Goal: Book appointment/travel/reservation

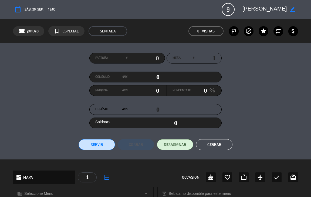
drag, startPoint x: 222, startPoint y: 142, endPoint x: 226, endPoint y: 141, distance: 4.0
click at [223, 142] on button "Cerrar" at bounding box center [214, 144] width 36 height 11
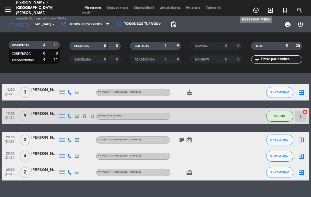
click at [255, 10] on icon "add_circle_outline" at bounding box center [256, 10] width 6 height 6
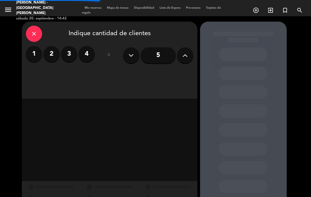
click at [182, 56] on button at bounding box center [185, 55] width 16 height 16
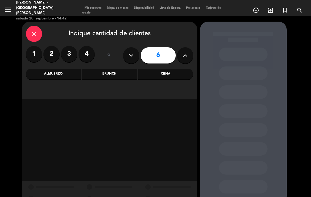
click at [168, 79] on div "Cena" at bounding box center [165, 74] width 55 height 11
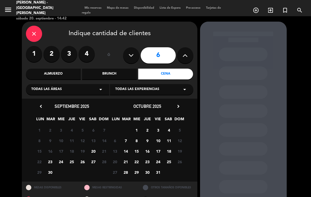
click at [95, 152] on span "20" at bounding box center [93, 151] width 9 height 9
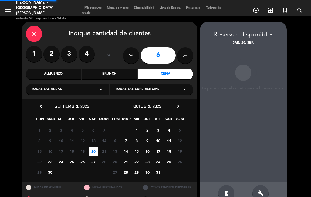
scroll to position [13, 0]
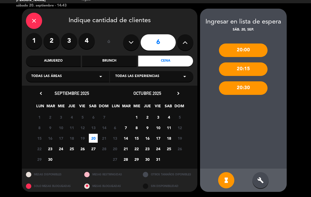
click at [253, 93] on div "20:30" at bounding box center [243, 88] width 49 height 14
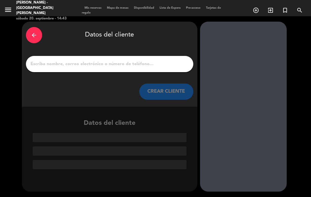
click at [118, 68] on div at bounding box center [110, 64] width 168 height 16
click at [91, 68] on div at bounding box center [110, 64] width 168 height 16
click at [92, 68] on input "1" at bounding box center [109, 64] width 159 height 8
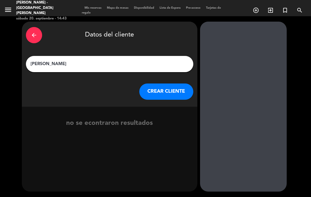
type input "[PERSON_NAME]"
click at [141, 93] on button "CREAR CLIENTE" at bounding box center [166, 92] width 54 height 16
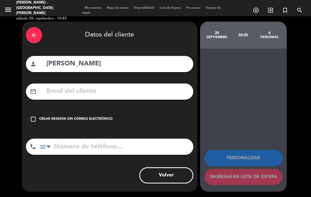
click at [31, 119] on icon "check_box_outline_blank" at bounding box center [33, 119] width 6 height 6
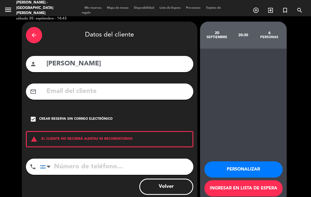
scroll to position [11, 0]
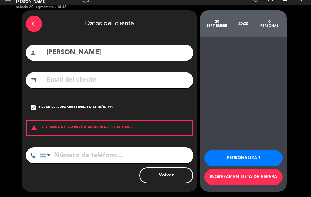
click at [110, 127] on div "warning EL CLIENTE NO RECIBIRÁ ALERTAS NI RECORDATORIOS" at bounding box center [110, 128] width 168 height 16
click at [34, 112] on div "check_box Crear reserva sin correo electrónico" at bounding box center [110, 108] width 168 height 16
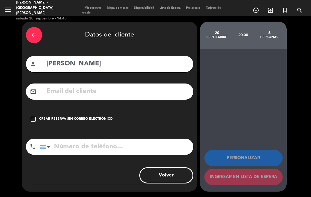
drag, startPoint x: 60, startPoint y: 95, endPoint x: 63, endPoint y: 98, distance: 3.6
click at [61, 96] on input "text" at bounding box center [118, 91] width 144 height 11
type input "y"
click at [29, 120] on div "check_box_outline_blank Crear reserva sin correo electrónico" at bounding box center [110, 119] width 168 height 16
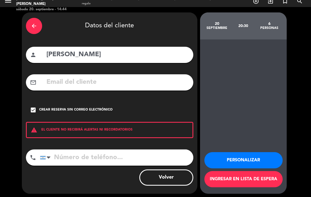
scroll to position [11, 0]
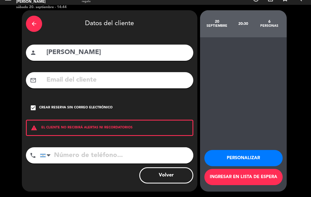
click at [253, 113] on div "Personalizar Ingresar en lista de espera" at bounding box center [243, 114] width 87 height 154
drag, startPoint x: 253, startPoint y: 112, endPoint x: 252, endPoint y: 109, distance: 2.8
click at [253, 112] on div "Personalizar Ingresar en lista de espera" at bounding box center [243, 114] width 87 height 154
click at [252, 109] on div "Personalizar Ingresar en lista de espera" at bounding box center [243, 114] width 87 height 154
click at [172, 175] on button "Volver" at bounding box center [166, 175] width 54 height 16
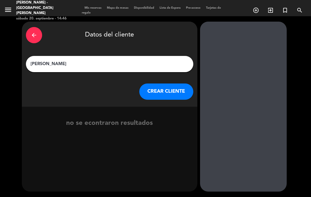
scroll to position [0, 0]
click at [284, 10] on icon "turned_in_not" at bounding box center [285, 10] width 6 height 6
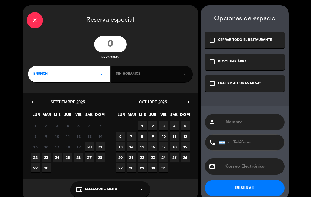
click at [101, 76] on icon "arrow_drop_down" at bounding box center [101, 74] width 6 height 6
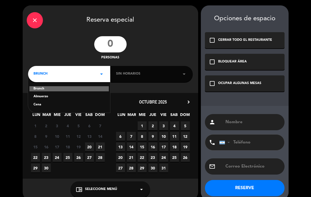
click at [46, 103] on div "Cena" at bounding box center [69, 104] width 71 height 5
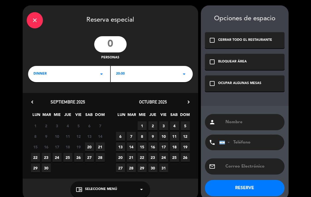
click at [129, 76] on div "20:00 arrow_drop_down" at bounding box center [152, 74] width 82 height 16
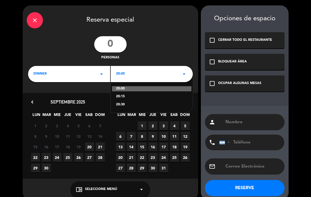
click at [125, 103] on div "20:30" at bounding box center [151, 104] width 71 height 5
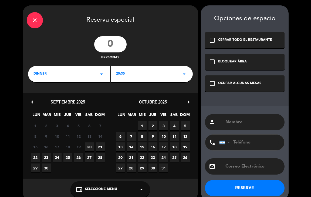
click at [89, 144] on span "20" at bounding box center [89, 146] width 9 height 9
click at [232, 121] on input "text" at bounding box center [253, 122] width 56 height 8
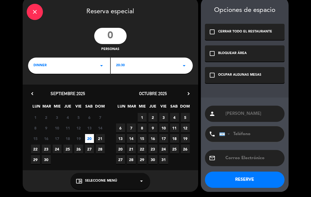
type input "[PERSON_NAME]"
click at [247, 174] on button "RESERVE" at bounding box center [245, 180] width 80 height 16
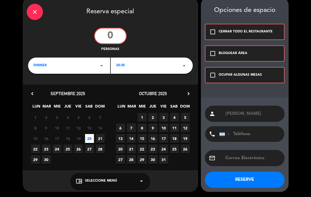
click at [250, 178] on button "RESERVE" at bounding box center [245, 180] width 80 height 16
click at [215, 72] on icon "check_box_outline_blank" at bounding box center [213, 75] width 6 height 6
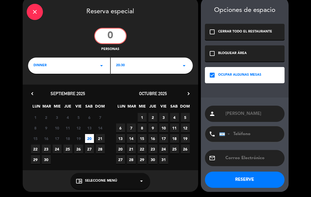
click at [232, 182] on button "RESERVE" at bounding box center [245, 180] width 80 height 16
drag, startPoint x: 239, startPoint y: 164, endPoint x: 240, endPoint y: 172, distance: 8.4
click at [239, 164] on div "email" at bounding box center [245, 158] width 80 height 16
click at [241, 175] on button "RESERVE" at bounding box center [245, 180] width 80 height 16
click at [241, 177] on button "RESERVE" at bounding box center [245, 180] width 80 height 16
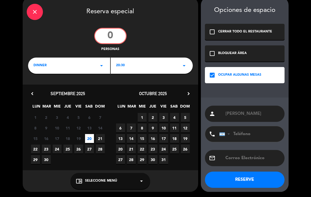
click at [242, 177] on button "RESERVE" at bounding box center [245, 180] width 80 height 16
click at [238, 157] on input "text" at bounding box center [253, 158] width 56 height 8
type input "[EMAIL_ADDRESS][PERSON_NAME][DOMAIN_NAME]"
click at [253, 184] on button "RESERVE" at bounding box center [245, 180] width 80 height 16
click at [248, 179] on button "RESERVE" at bounding box center [245, 180] width 80 height 16
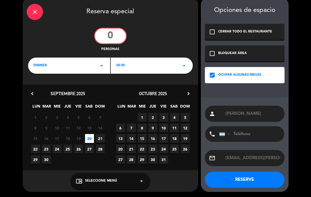
drag, startPoint x: 248, startPoint y: 179, endPoint x: 248, endPoint y: 176, distance: 3.0
click at [248, 178] on button "RESERVE" at bounding box center [245, 180] width 80 height 16
click at [248, 176] on button "RESERVE" at bounding box center [245, 180] width 80 height 16
click at [112, 37] on input "number" at bounding box center [110, 36] width 32 height 16
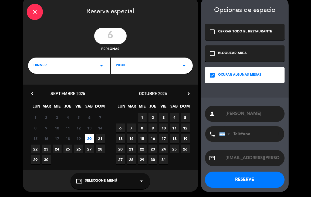
type input "6"
click at [232, 185] on button "RESERVE" at bounding box center [245, 180] width 80 height 16
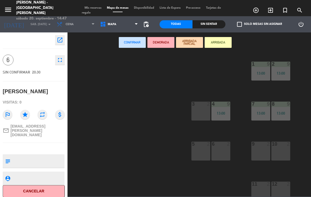
click at [147, 100] on div "1 9 13:00 2 9 13:00 3 2 4 9 13:00 7 9 13:00 8 9 13:00 5 2 6 2 9 2 10 2 11 2 12 …" at bounding box center [191, 124] width 241 height 144
click at [286, 9] on icon "turned_in_not" at bounding box center [285, 10] width 6 height 6
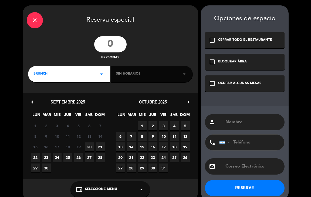
click at [117, 44] on input "number" at bounding box center [110, 44] width 32 height 16
type input "11"
click at [78, 72] on div "BRUNCH arrow_drop_down" at bounding box center [69, 74] width 82 height 16
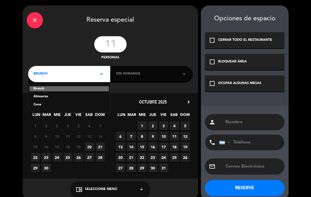
click at [58, 106] on div "Cena" at bounding box center [69, 104] width 71 height 5
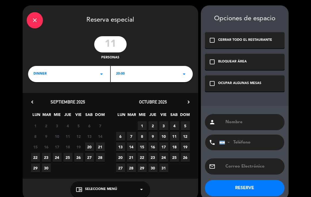
click at [87, 144] on span "20" at bounding box center [89, 146] width 9 height 9
click at [165, 72] on div "20:00 arrow_drop_down" at bounding box center [152, 74] width 82 height 16
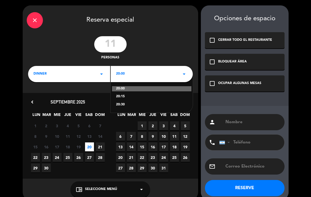
click at [123, 103] on div "20:30" at bounding box center [151, 104] width 71 height 5
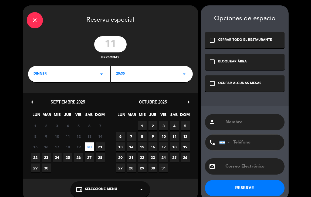
click at [212, 83] on icon "check_box_outline_blank" at bounding box center [212, 83] width 6 height 6
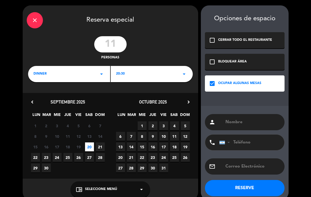
click at [242, 118] on div "person" at bounding box center [245, 122] width 80 height 16
drag, startPoint x: 229, startPoint y: 121, endPoint x: 226, endPoint y: 122, distance: 2.8
click at [229, 121] on input "text" at bounding box center [253, 122] width 56 height 8
type input "[PERSON_NAME]"
click at [244, 186] on button "RESERVE" at bounding box center [245, 188] width 80 height 16
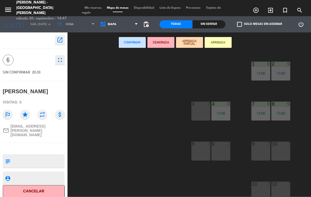
click at [57, 61] on icon "fullscreen" at bounding box center [60, 60] width 6 height 6
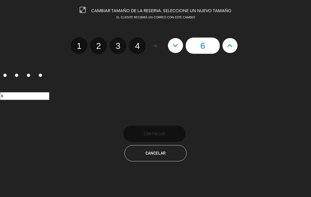
click at [226, 49] on button at bounding box center [230, 45] width 15 height 15
type input "7"
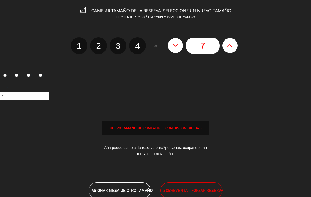
click at [226, 49] on button at bounding box center [230, 45] width 15 height 15
type input "8"
click at [226, 49] on button at bounding box center [230, 45] width 15 height 15
type input "9"
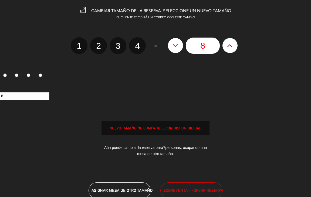
type input "9"
click at [226, 49] on button at bounding box center [230, 45] width 15 height 15
type input "10"
click at [227, 48] on button at bounding box center [230, 45] width 15 height 15
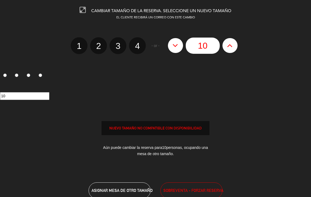
type input "11"
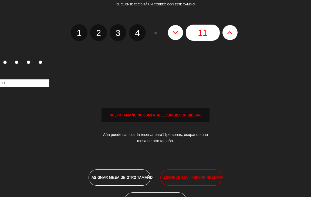
scroll to position [36, 0]
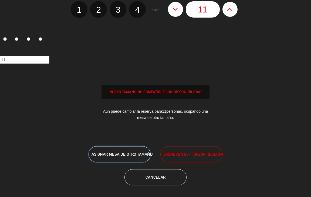
click at [138, 151] on button "ASIGNAR MESA DE OTRO TAMAÑO" at bounding box center [120, 154] width 62 height 16
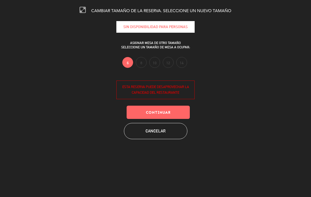
click at [138, 68] on div "6 8 10 12 14" at bounding box center [154, 63] width 65 height 13
click at [139, 67] on div "6 8 10 12 14" at bounding box center [154, 63] width 65 height 13
click at [140, 66] on label "8" at bounding box center [141, 62] width 11 height 11
click at [163, 116] on button "Continuar" at bounding box center [158, 112] width 63 height 13
click at [165, 29] on div "SIN DISPONIBILIDAD PARA personas" at bounding box center [155, 27] width 78 height 12
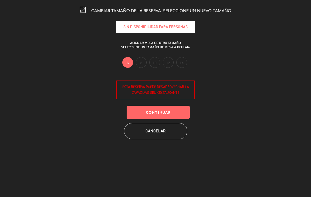
click at [84, 9] on icon at bounding box center [83, 10] width 6 height 6
click at [84, 11] on icon at bounding box center [83, 10] width 6 height 6
click at [134, 113] on button "Continuar" at bounding box center [158, 112] width 63 height 13
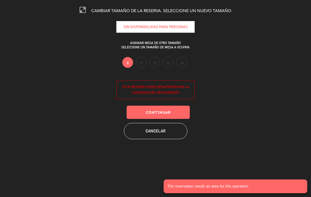
click at [144, 69] on div "6 8 10 12 14" at bounding box center [154, 63] width 65 height 13
click at [143, 63] on label "8" at bounding box center [141, 62] width 11 height 11
click at [141, 63] on label "8" at bounding box center [141, 62] width 11 height 11
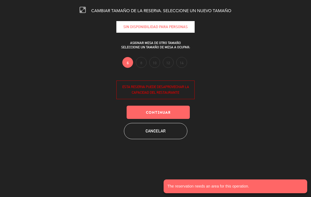
click at [130, 61] on label "6" at bounding box center [127, 62] width 11 height 11
click at [128, 63] on label "6" at bounding box center [127, 62] width 11 height 11
click at [126, 64] on label "6" at bounding box center [127, 62] width 11 height 11
click at [163, 134] on button "Cancelar" at bounding box center [156, 131] width 64 height 16
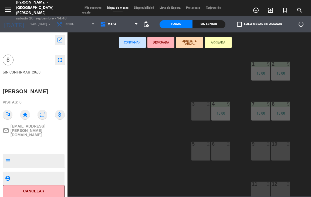
click at [90, 79] on div "1 9 13:00 2 9 13:00 3 2 4 9 13:00 7 9 13:00 8 9 13:00 5 2 6 2 9 2 10 2 11 2 12 …" at bounding box center [191, 124] width 241 height 144
click at [96, 6] on span "Mis reservas" at bounding box center [93, 7] width 22 height 3
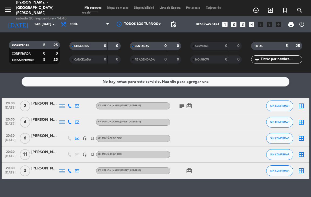
click at [35, 153] on div "[PERSON_NAME]" at bounding box center [44, 152] width 27 height 6
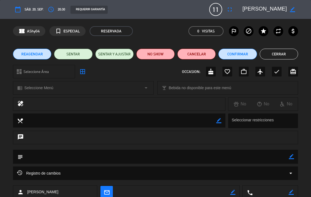
click at [293, 12] on icon "border_color" at bounding box center [292, 9] width 5 height 5
type textarea "p"
type textarea "[PERSON_NAME]"
click at [250, 54] on button "Confirmar" at bounding box center [238, 54] width 38 height 11
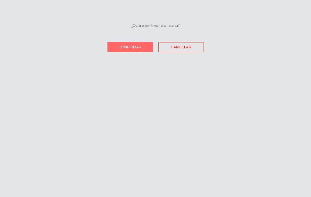
click at [141, 50] on button "Confirmar" at bounding box center [130, 47] width 45 height 10
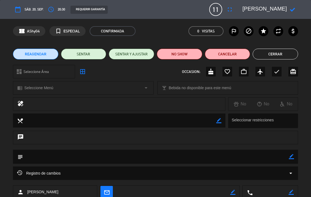
click at [282, 51] on button "Cerrar" at bounding box center [275, 54] width 45 height 11
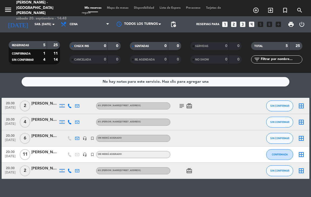
click at [45, 154] on div "[PERSON_NAME]" at bounding box center [44, 152] width 27 height 6
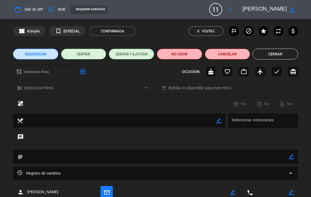
click at [294, 10] on icon "border_color" at bounding box center [292, 9] width 5 height 5
type textarea "p"
type textarea "[PERSON_NAME]"
click at [291, 13] on div at bounding box center [292, 10] width 11 height 10
click at [291, 11] on icon at bounding box center [292, 9] width 5 height 5
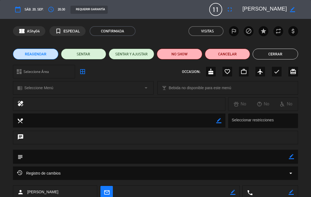
click at [271, 50] on button "Cerrar" at bounding box center [275, 54] width 45 height 11
